Goal: Task Accomplishment & Management: Manage account settings

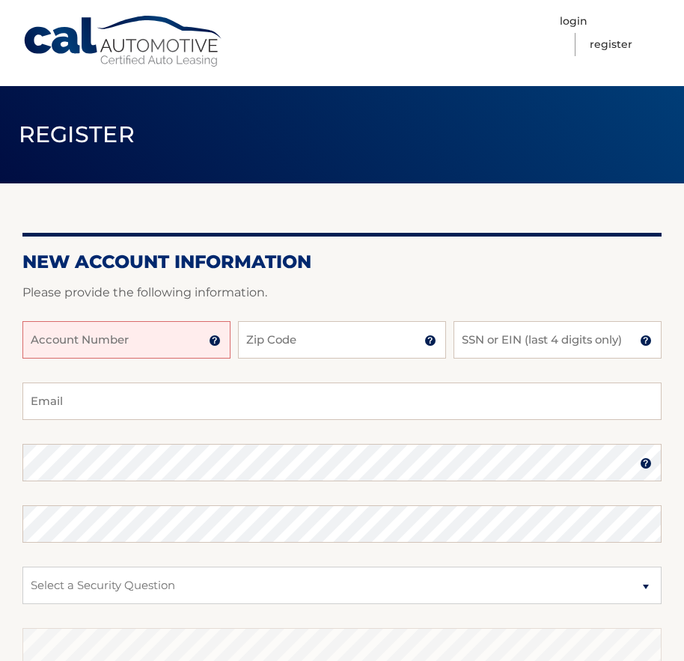
click at [139, 337] on input "Account Number" at bounding box center [126, 339] width 208 height 37
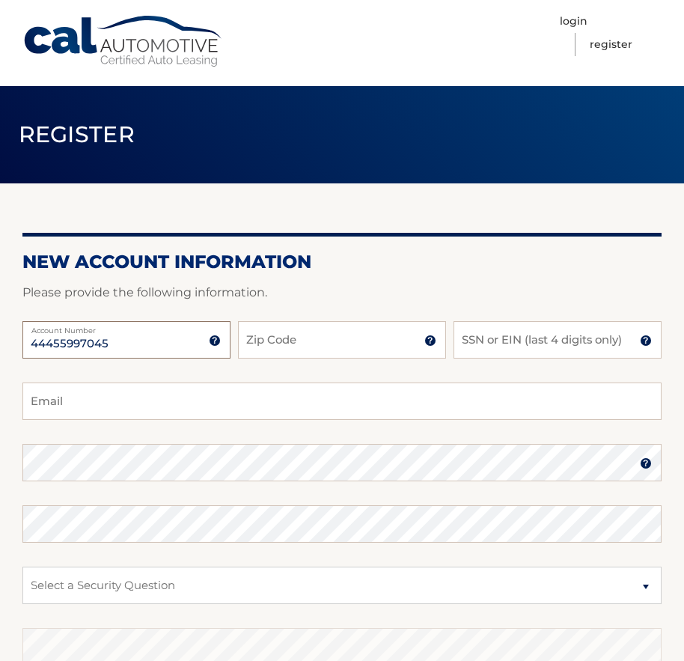
type input "44455997045"
click at [284, 339] on input "Zip Code" at bounding box center [342, 339] width 208 height 37
type input "33414"
type input "u2dchi@gmail.com"
click at [531, 339] on input "SSN or EIN (last 4 digits only)" at bounding box center [558, 339] width 208 height 37
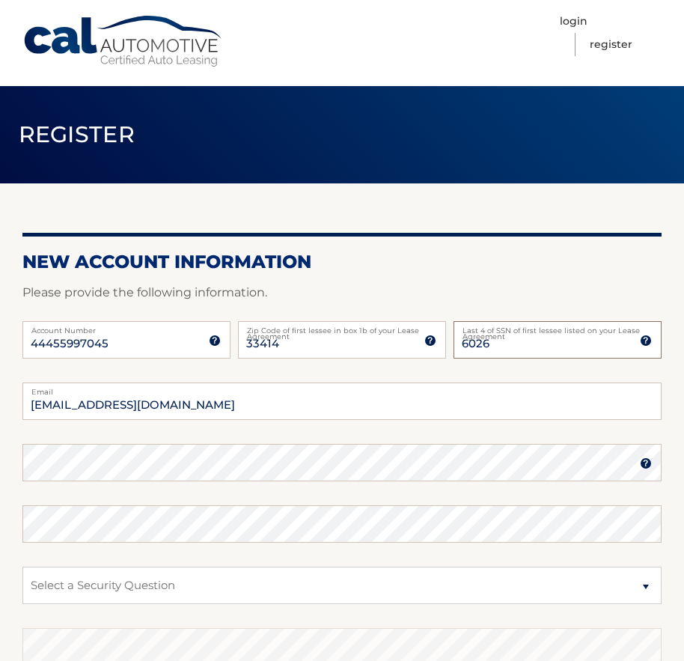
type input "6026"
click at [648, 463] on keeper-lock "Open Keeper Popup" at bounding box center [646, 463] width 18 height 18
click at [0, 450] on html "Cal Automotive Menu Login Register Register" at bounding box center [342, 330] width 684 height 661
click at [0, 466] on html "Cal Automotive Menu Login Register Register" at bounding box center [342, 330] width 684 height 661
click at [100, 586] on select "Select a Security Question What was the name of your elementary school? What is…" at bounding box center [342, 585] width 640 height 37
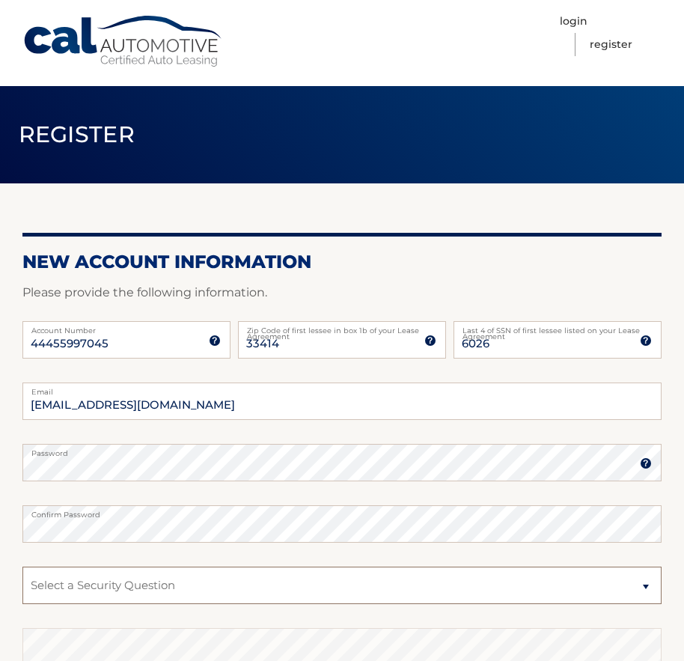
select select "1"
click at [22, 567] on select "Select a Security Question What was the name of your elementary school? What is…" at bounding box center [342, 585] width 640 height 37
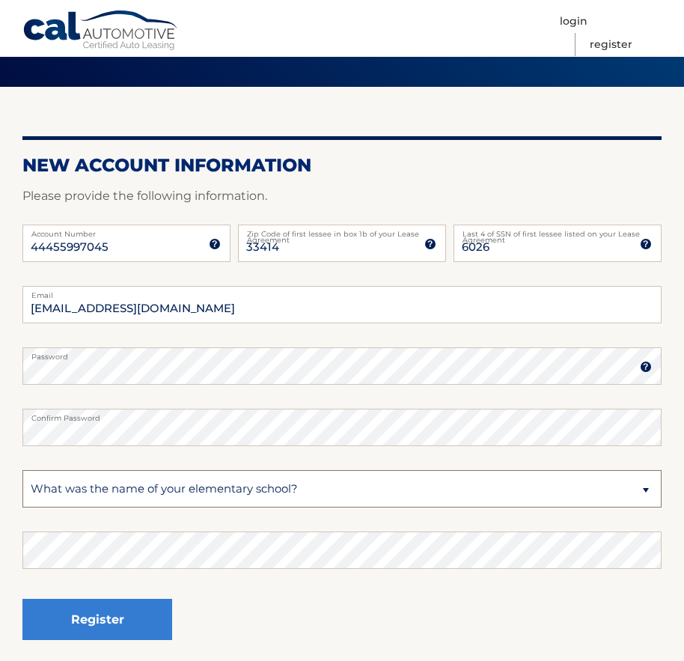
scroll to position [150, 0]
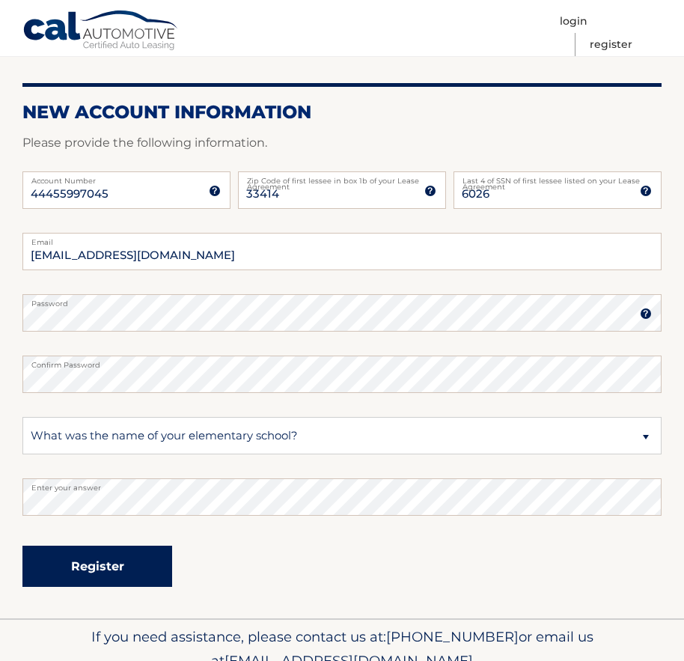
click at [108, 567] on button "Register" at bounding box center [97, 566] width 150 height 41
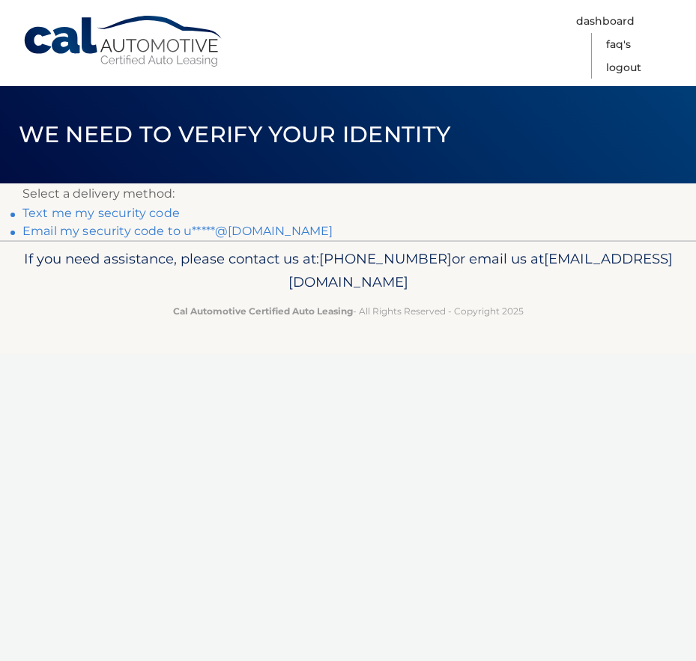
click at [128, 213] on link "Text me my security code" at bounding box center [100, 213] width 157 height 14
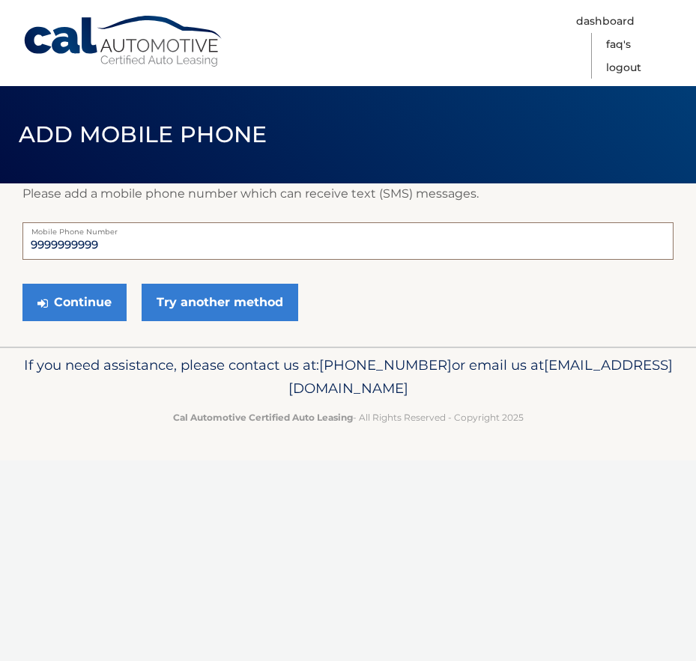
click at [0, 243] on html "Cal Automotive Menu Dashboard FAQ's Logout ×" at bounding box center [348, 330] width 696 height 661
type input "5122178886"
click at [73, 308] on button "Continue" at bounding box center [74, 302] width 104 height 37
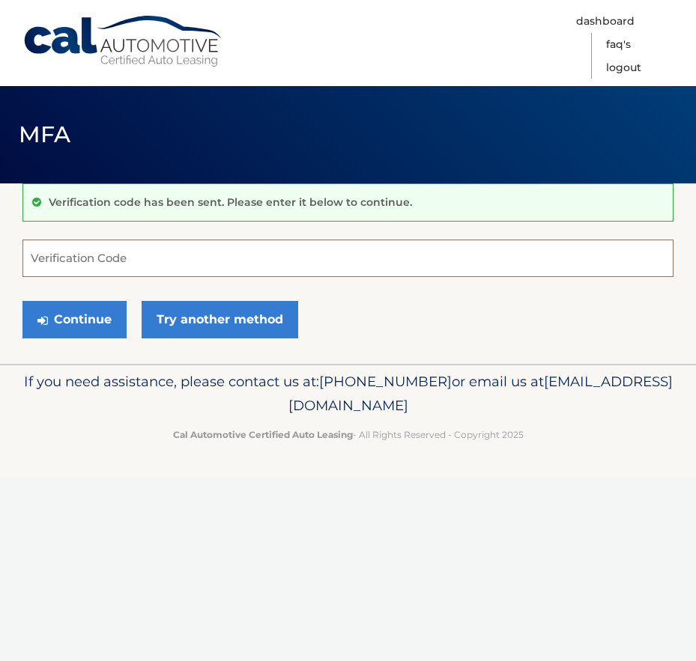
click at [100, 256] on input "Verification Code" at bounding box center [347, 258] width 651 height 37
type input "315702"
click at [73, 317] on button "Continue" at bounding box center [74, 319] width 104 height 37
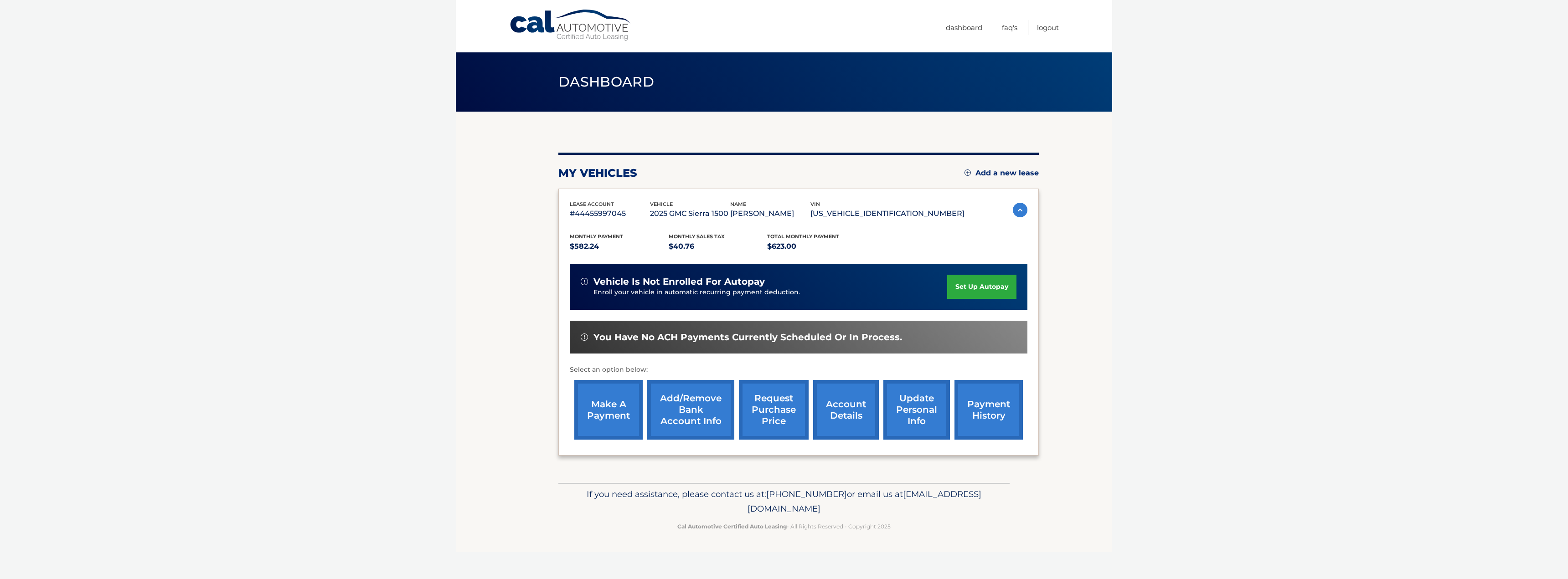
click at [423, 287] on link "set up autopay" at bounding box center [982, 287] width 69 height 24
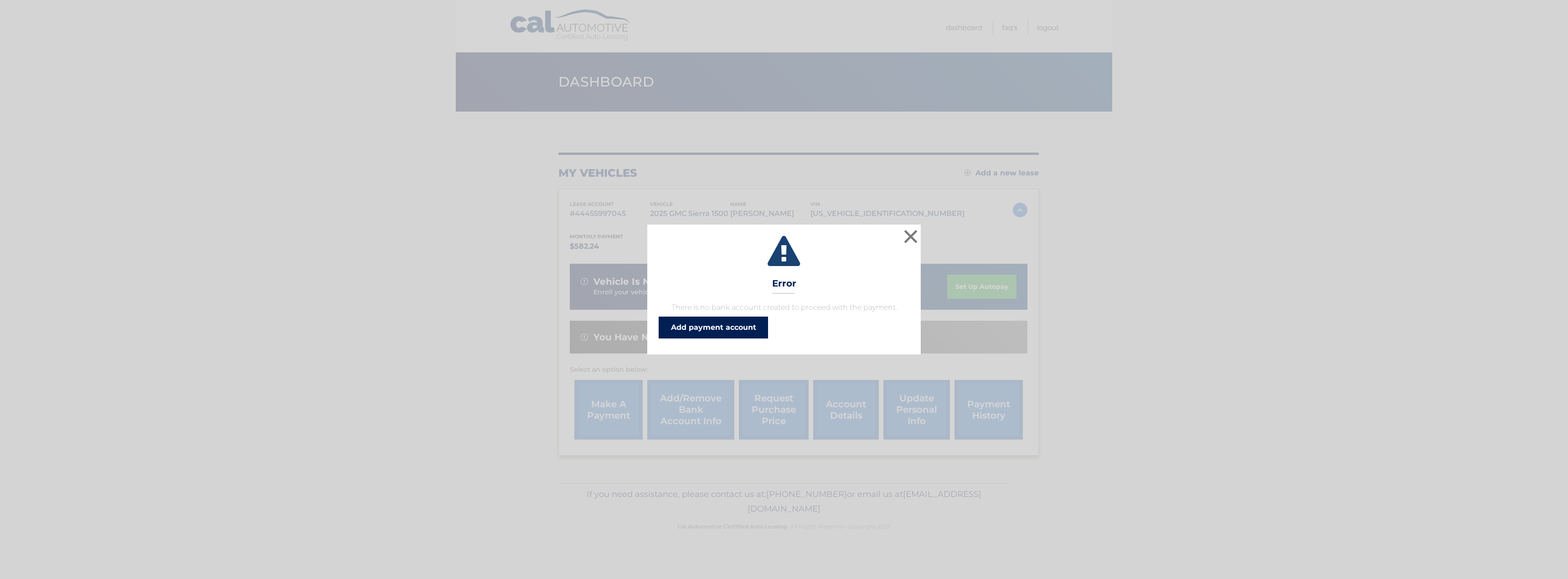
click at [720, 323] on link "Add payment account" at bounding box center [713, 327] width 110 height 22
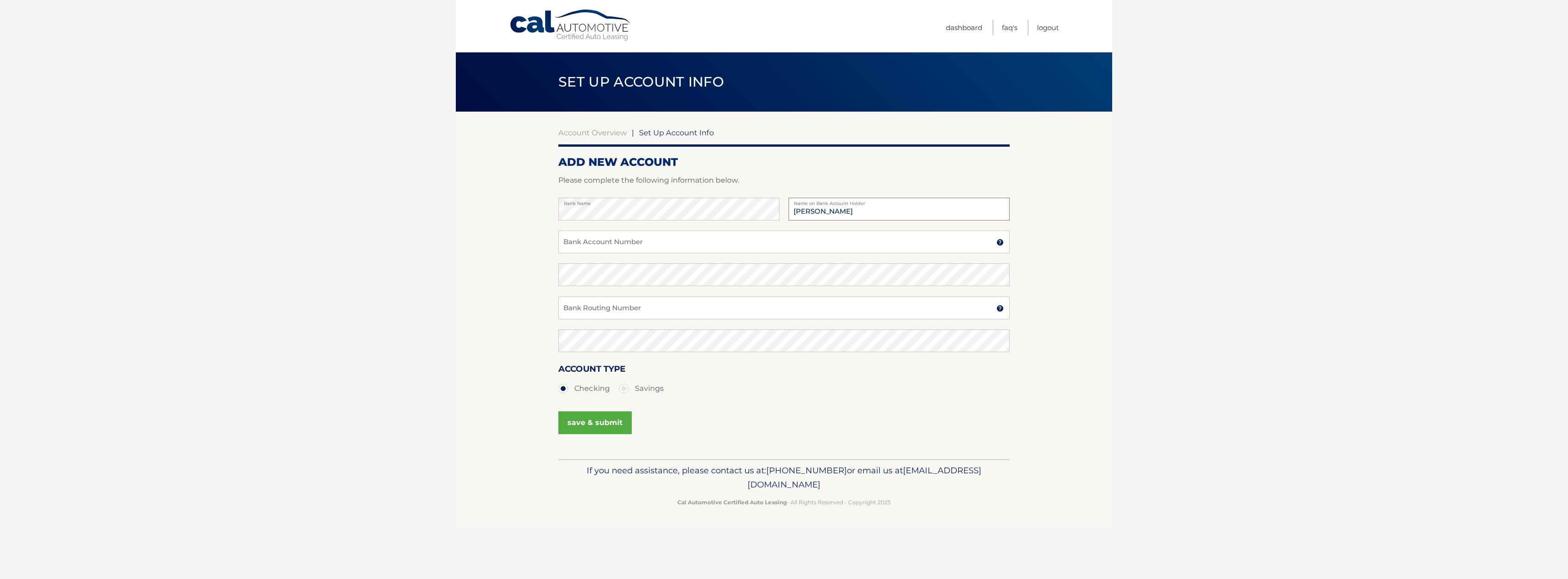
type input "[PERSON_NAME]"
click at [596, 248] on input "Bank Account Number" at bounding box center [783, 241] width 451 height 23
type input "111000614"
click at [1001, 244] on img at bounding box center [1000, 242] width 7 height 7
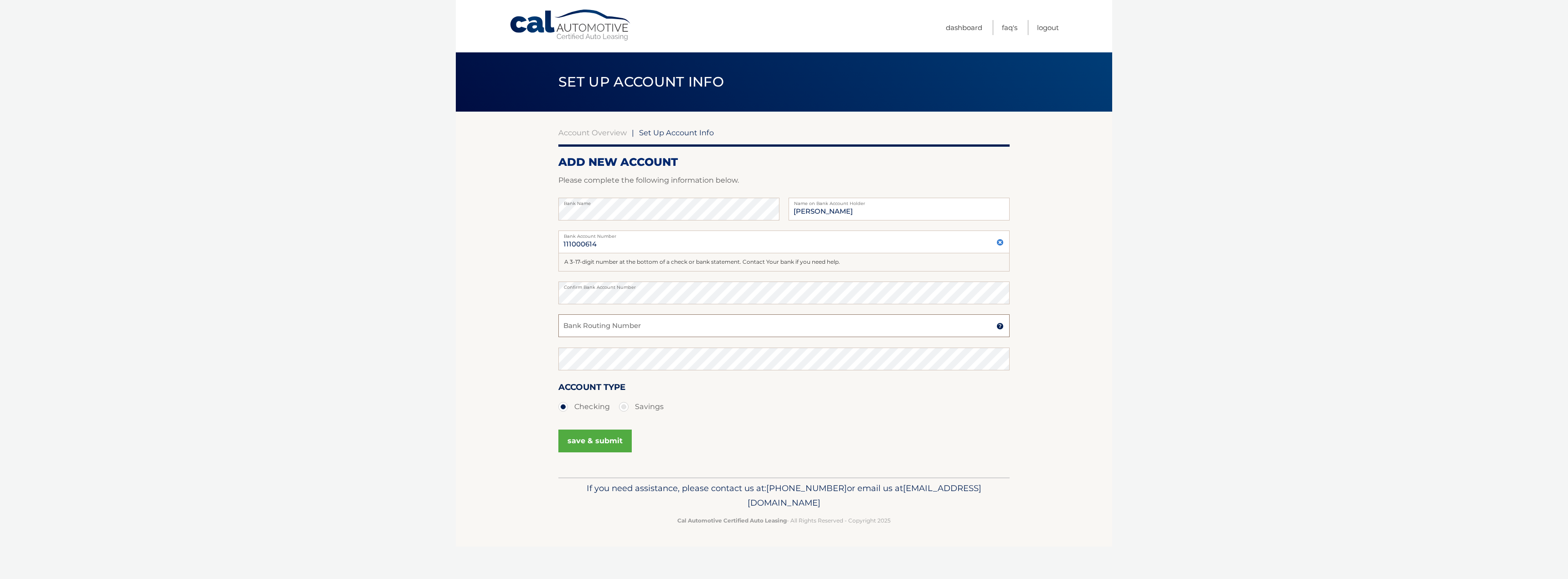
click at [675, 317] on input "Bank Routing Number" at bounding box center [783, 325] width 451 height 23
click at [584, 246] on input "111000614" at bounding box center [783, 241] width 451 height 23
click at [613, 329] on input "Bank Routing Number" at bounding box center [783, 325] width 451 height 23
paste input "111000614"
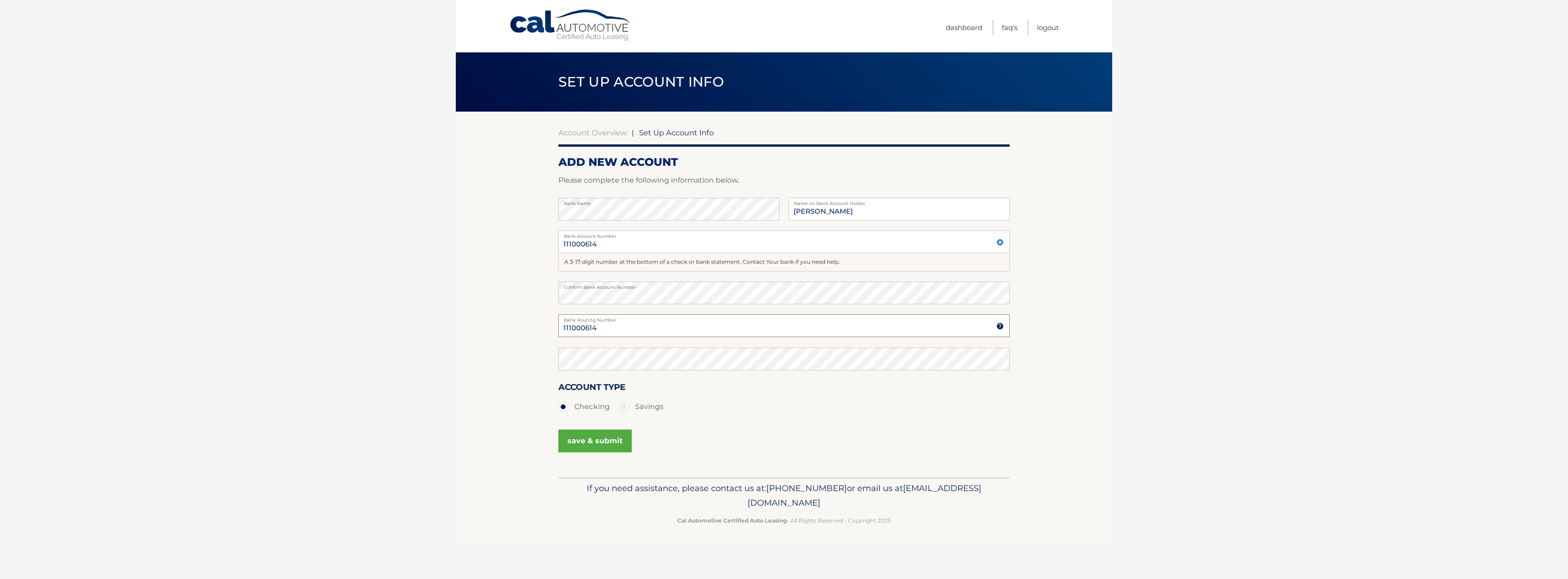
type input "111000614"
click at [590, 243] on input "111000614" at bounding box center [783, 241] width 451 height 23
drag, startPoint x: 611, startPoint y: 240, endPoint x: 447, endPoint y: 242, distance: 164.0
click at [447, 242] on body "Cal Automotive Menu Dashboard FAQ's Logout |" at bounding box center [784, 290] width 1568 height 579
type input "993222553"
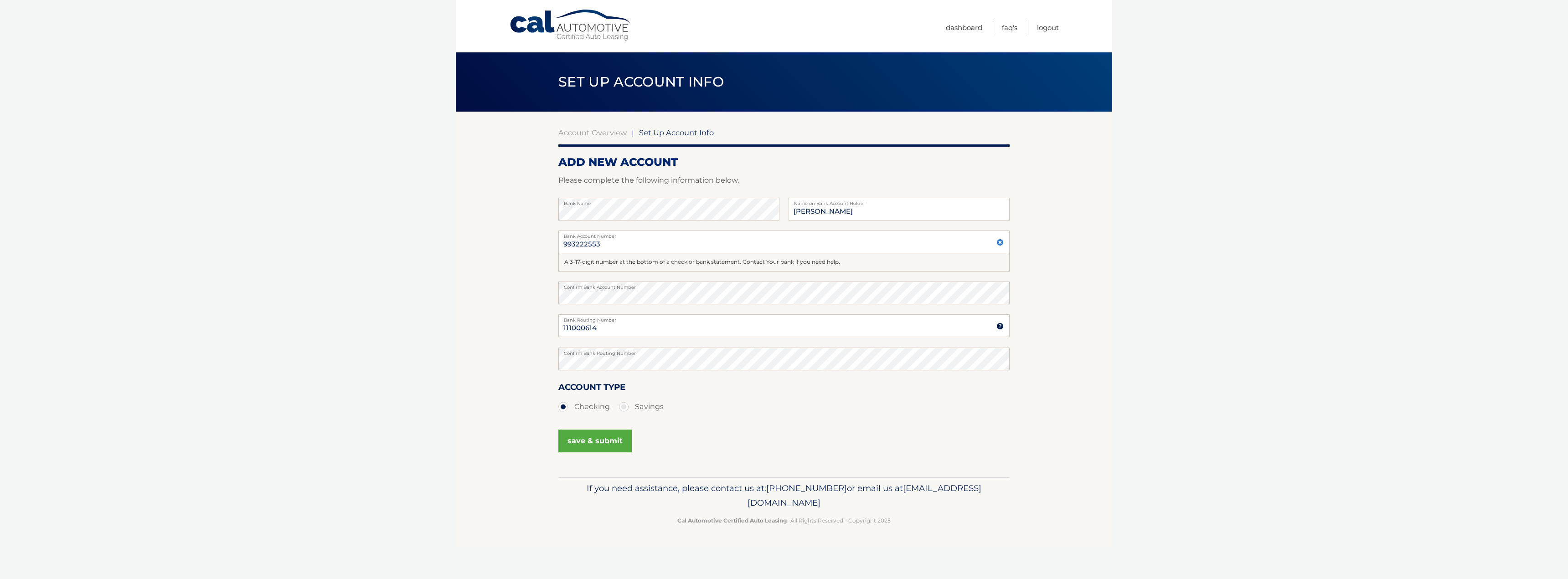
click at [600, 440] on button "save & submit" at bounding box center [595, 440] width 74 height 23
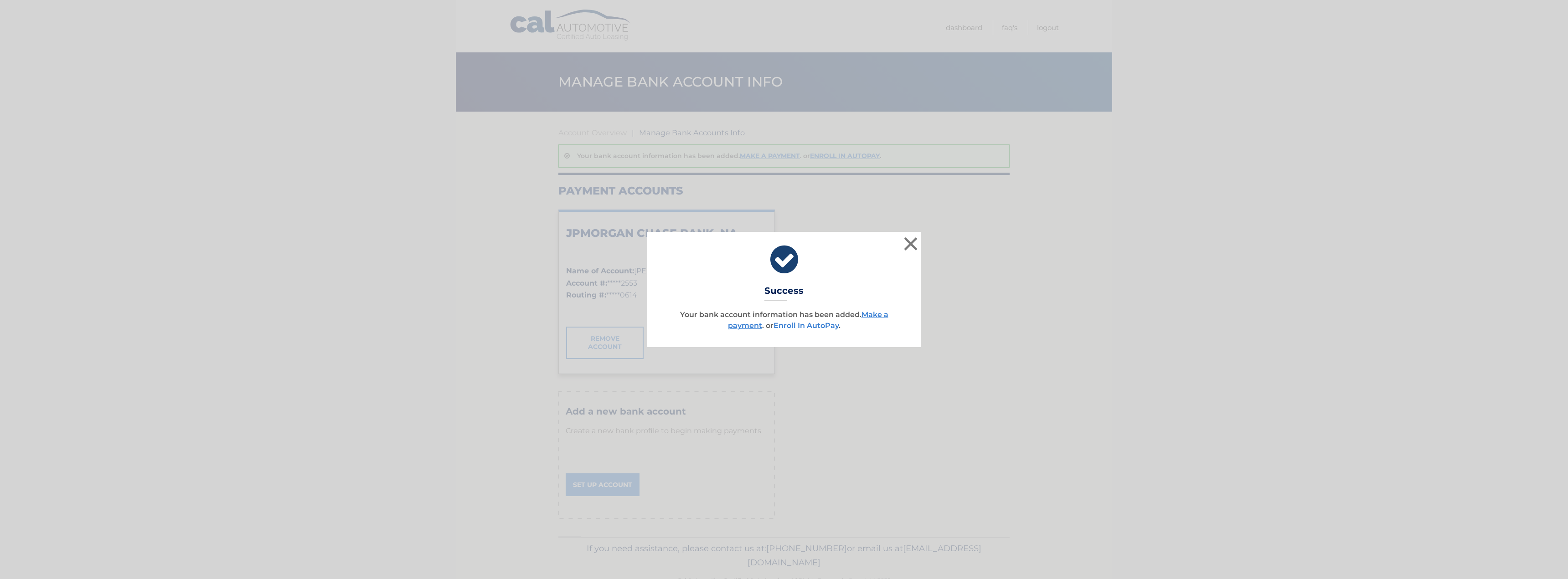
click at [807, 324] on link "Enroll In AutoPay" at bounding box center [806, 325] width 65 height 9
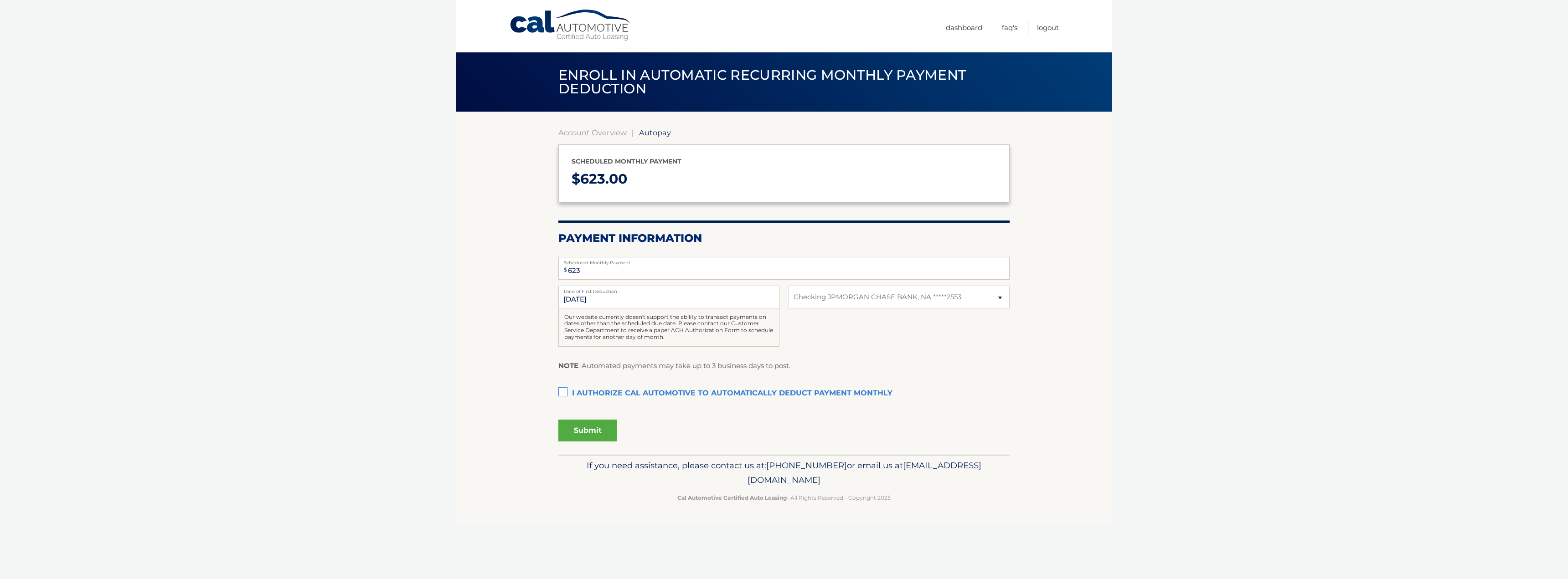
select select "NTQ4MjE5YmItZjgwNy00ZGJiLTliZDctZDUxYWJhODUyNTEx"
click at [570, 387] on label "I authorize cal automotive to automatically deduct payment monthly This checkbo…" at bounding box center [783, 394] width 451 height 18
click at [0, 0] on input "I authorize cal automotive to automatically deduct payment monthly This checkbo…" at bounding box center [0, 0] width 0 height 0
click at [602, 431] on button "Submit" at bounding box center [587, 431] width 58 height 22
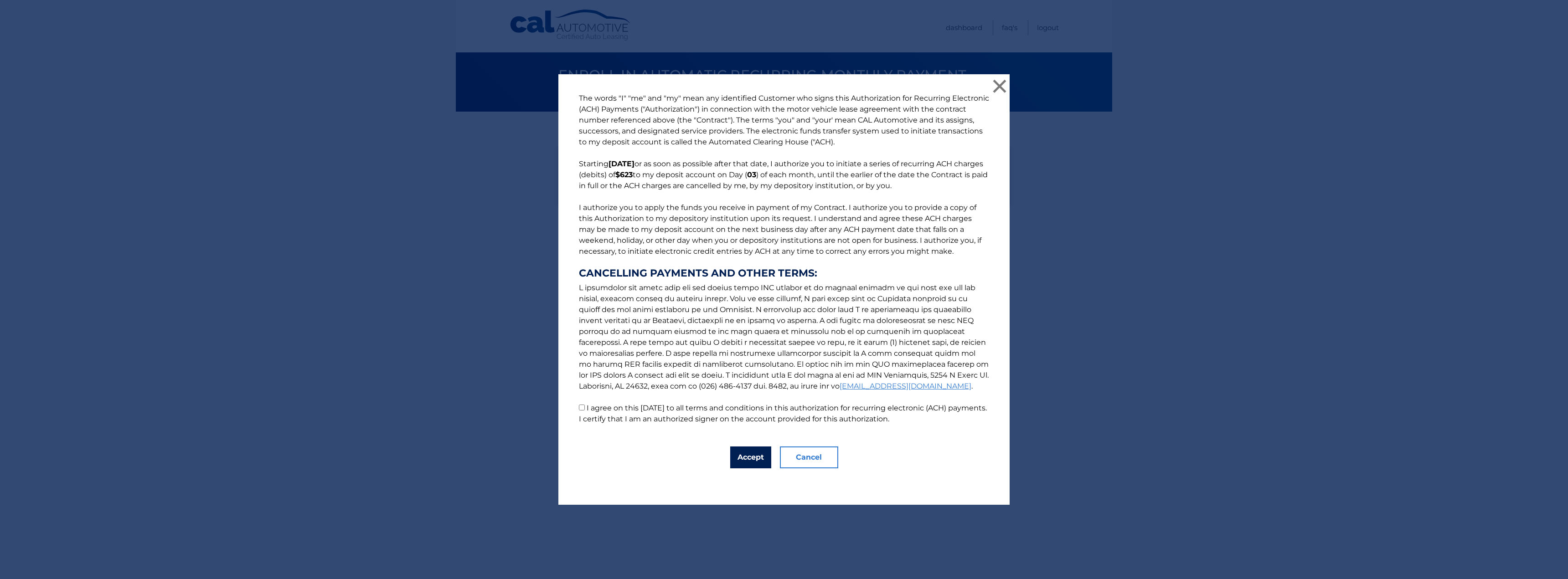
click at [740, 456] on button "Accept" at bounding box center [751, 457] width 41 height 22
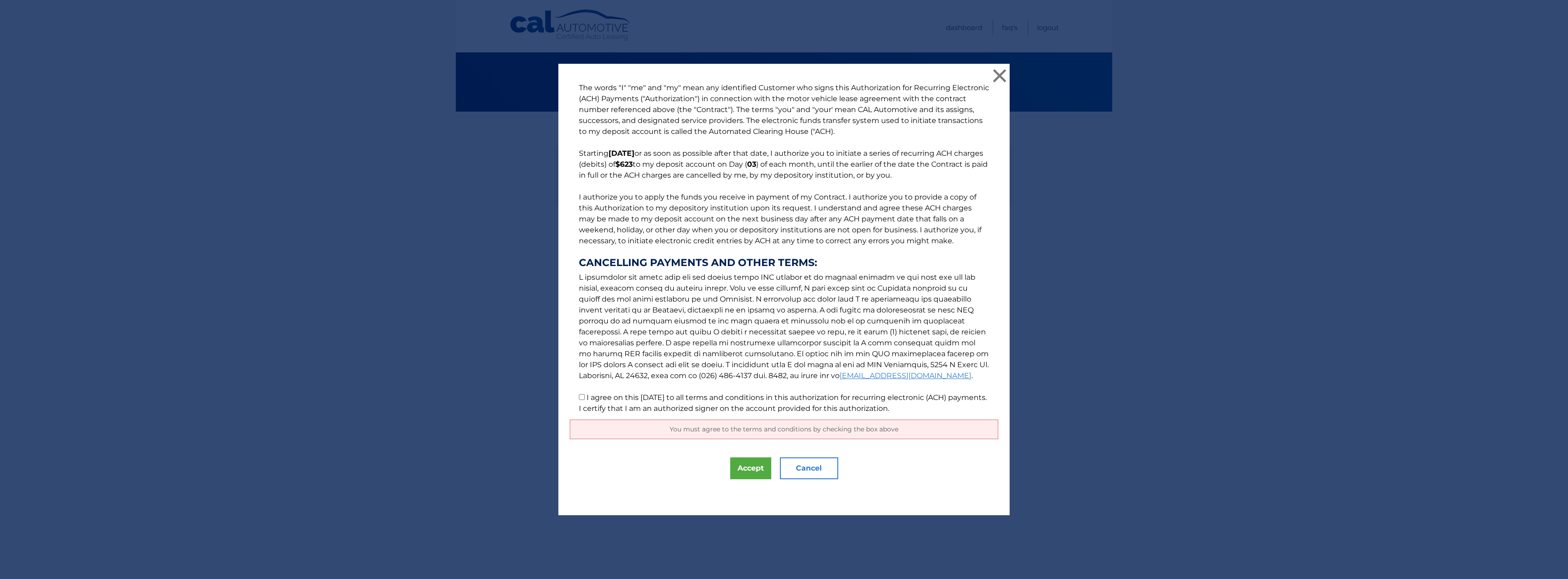
click at [579, 400] on p "The words "I" "me" and "my" mean any identified Customer who signs this Authori…" at bounding box center [784, 248] width 429 height 331
click at [582, 396] on p "The words "I" "me" and "my" mean any identified Customer who signs this Authori…" at bounding box center [784, 248] width 429 height 331
click at [579, 396] on input "I agree on this 09/02/2025 to all terms and conditions in this authorization fo…" at bounding box center [582, 397] width 6 height 6
checkbox input "true"
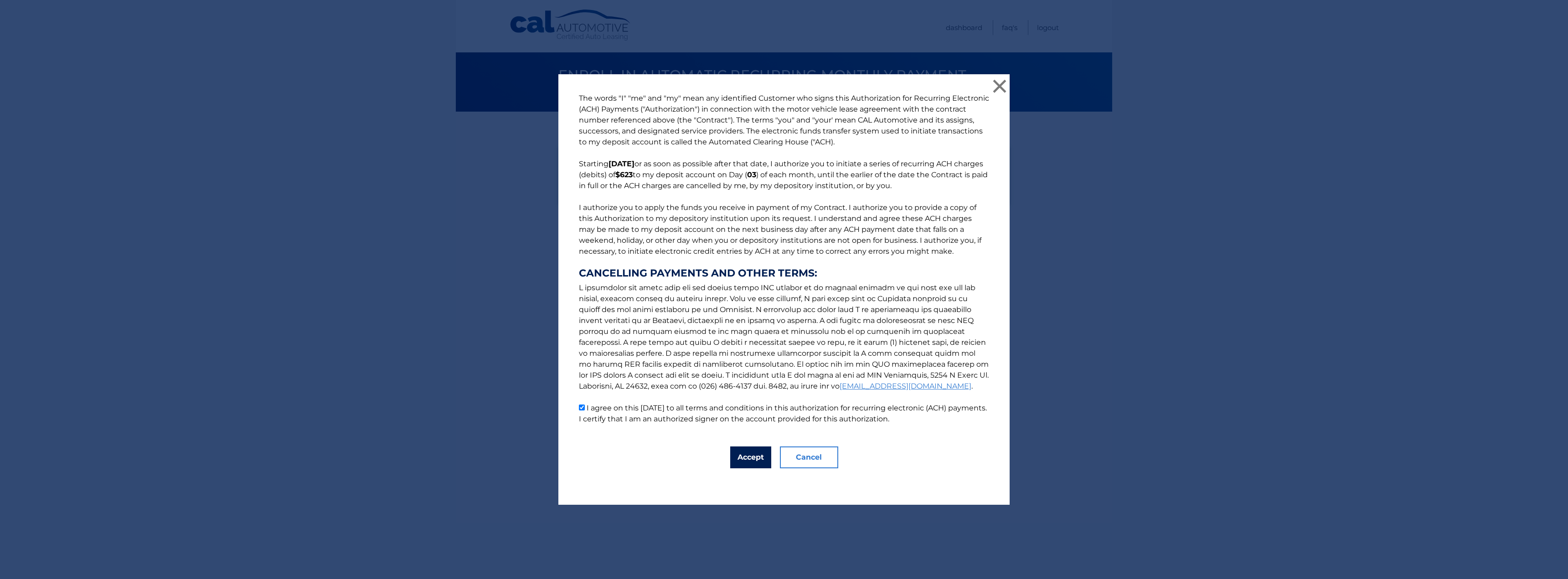
click at [751, 452] on button "Accept" at bounding box center [751, 457] width 41 height 22
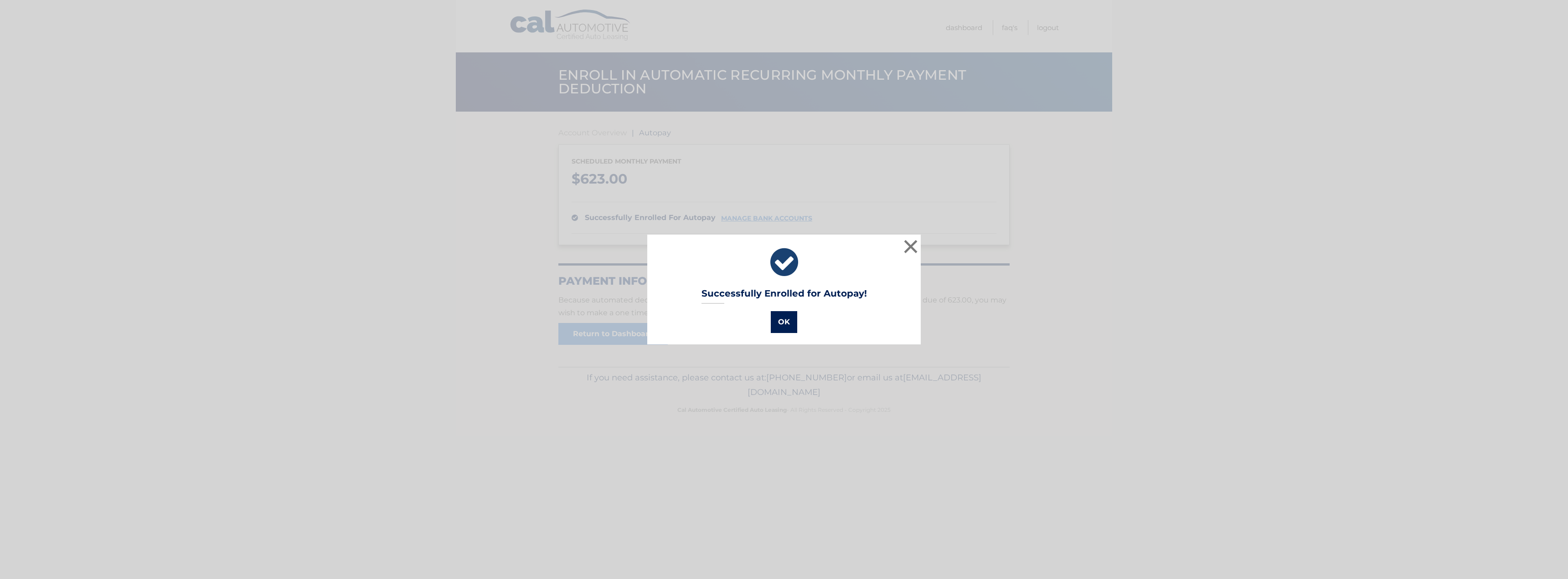
click at [788, 314] on button "OK" at bounding box center [783, 322] width 26 height 22
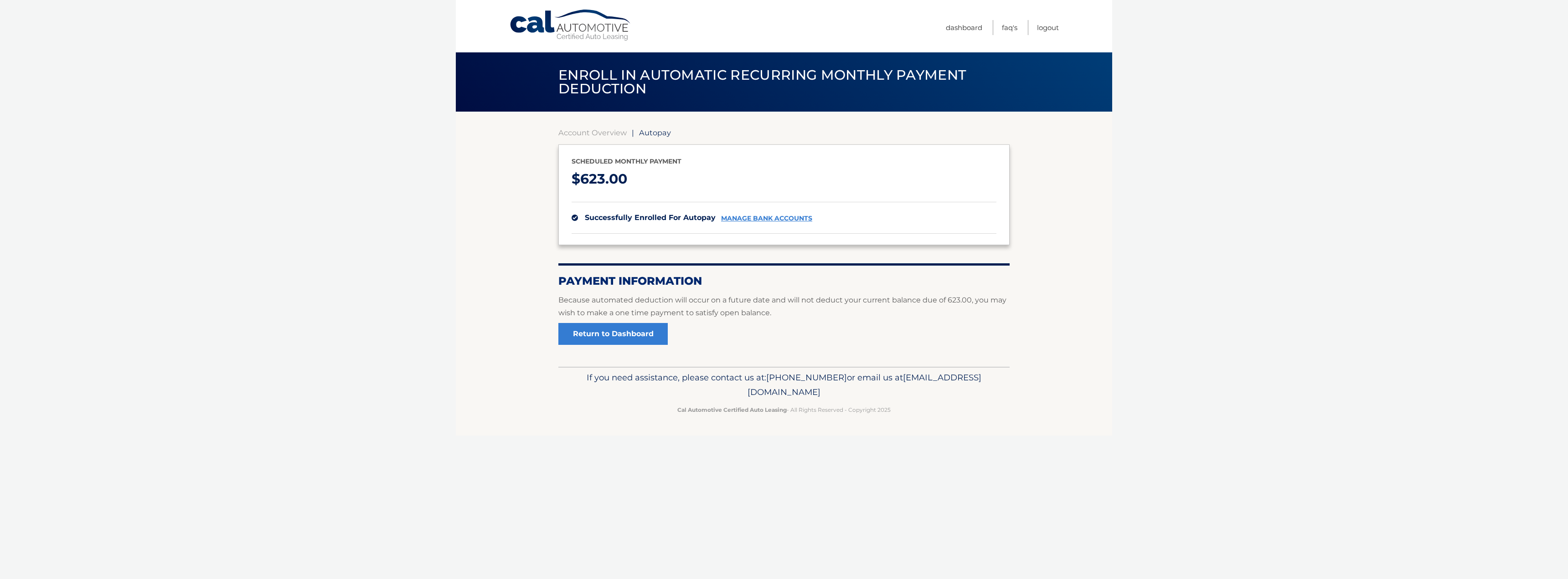
click at [264, 166] on body "Cal Automotive Menu Dashboard FAQ's Logout | $" at bounding box center [784, 290] width 1568 height 579
click at [971, 23] on link "Dashboard" at bounding box center [964, 27] width 37 height 15
